Goal: Information Seeking & Learning: Learn about a topic

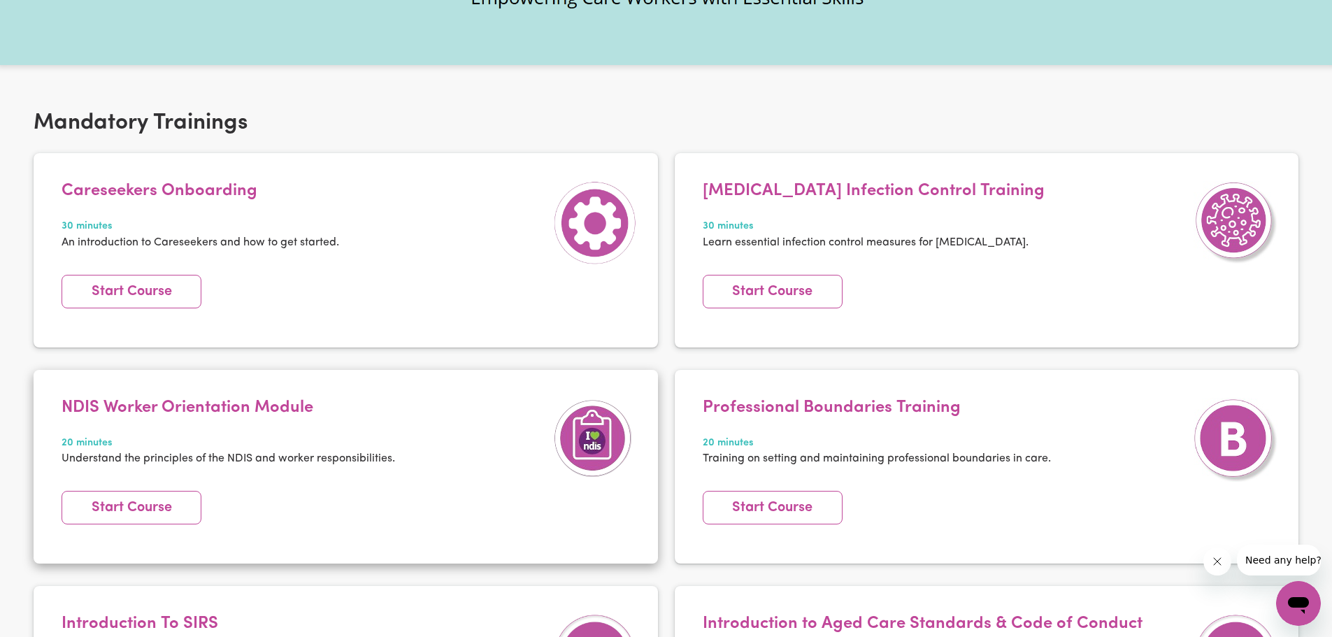
scroll to position [210, 0]
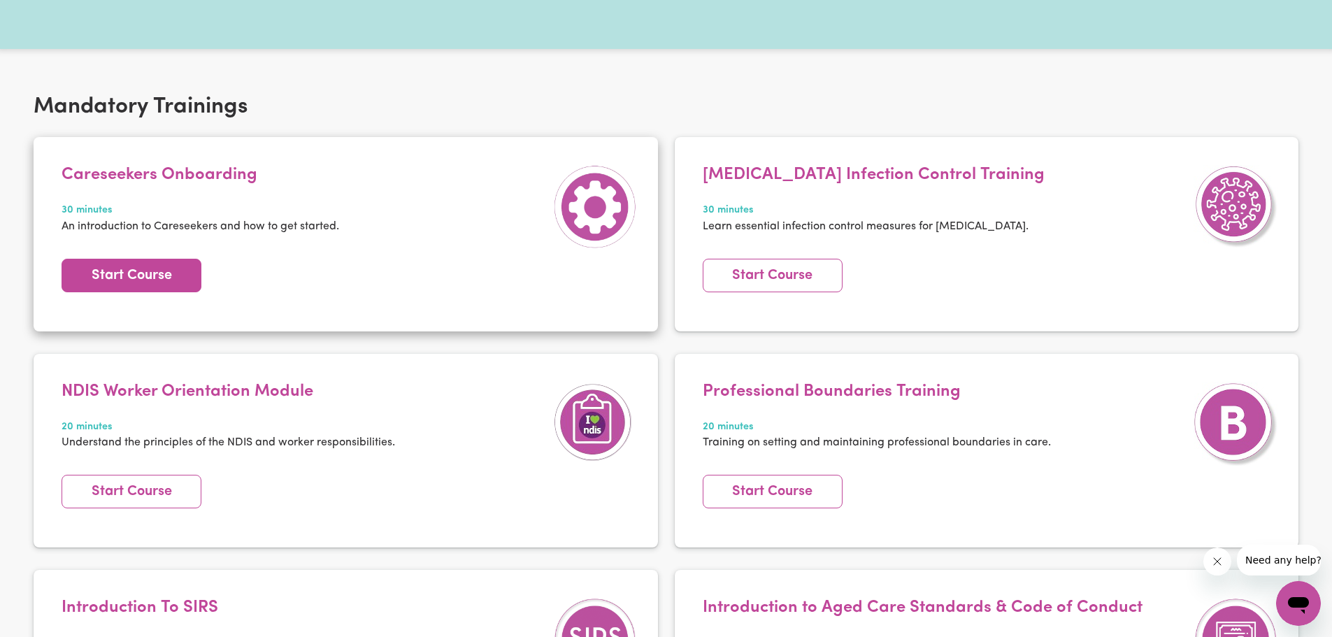
click at [129, 277] on link "Start Course" at bounding box center [132, 276] width 140 height 34
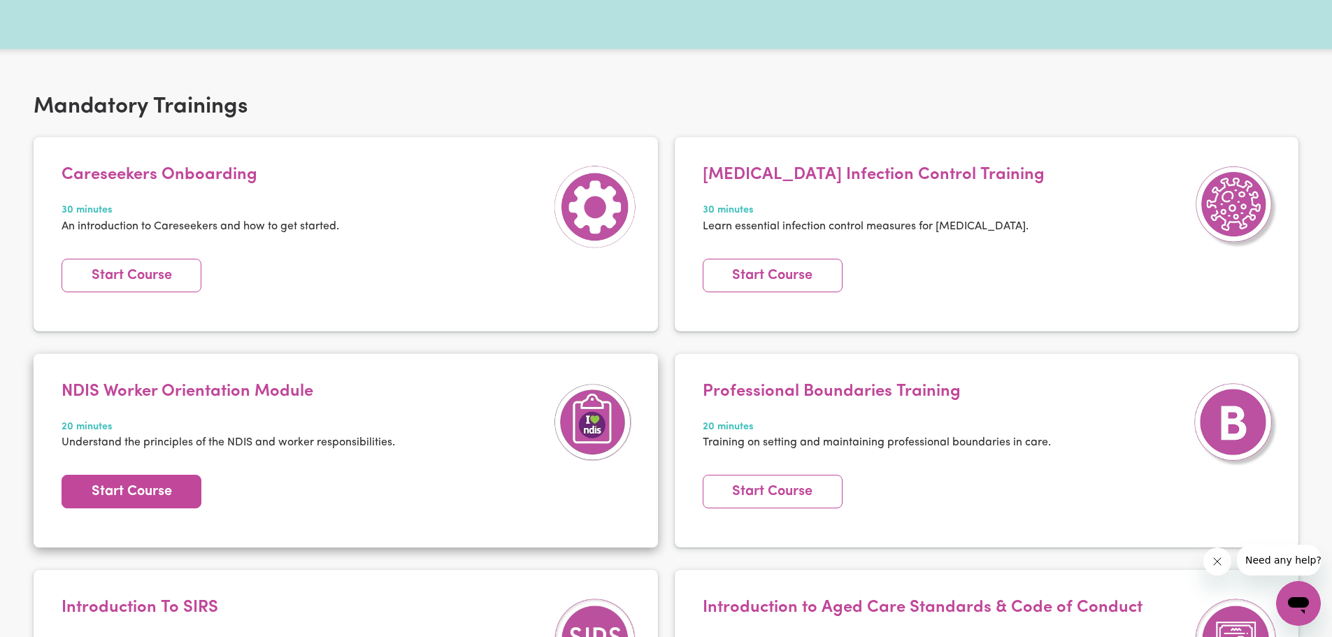
click at [121, 494] on link "Start Course" at bounding box center [132, 492] width 140 height 34
